Goal: Task Accomplishment & Management: Use online tool/utility

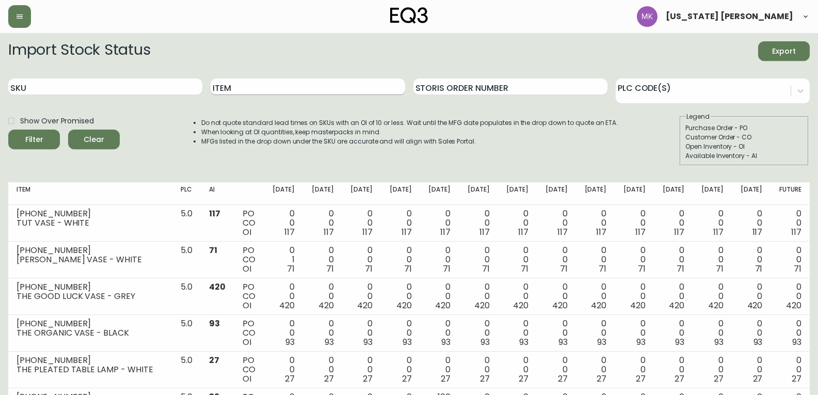
click at [228, 87] on input "Item" at bounding box center [308, 86] width 194 height 17
click at [8, 130] on button "Filter" at bounding box center [34, 140] width 52 height 20
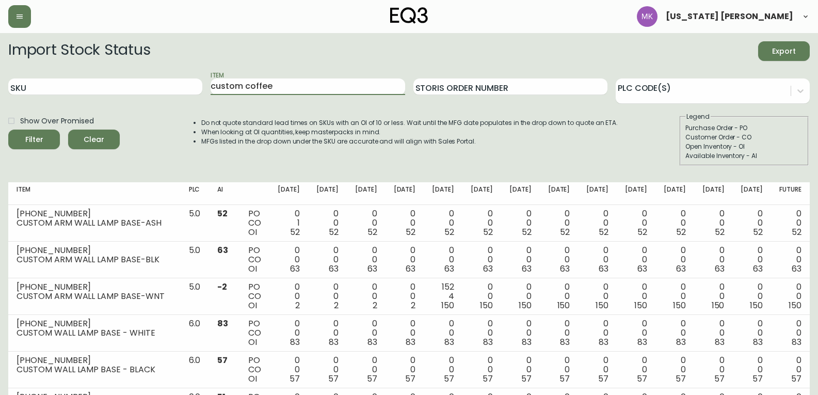
type input "custom coffee"
click at [8, 130] on button "Filter" at bounding box center [34, 140] width 52 height 20
